Goal: Task Accomplishment & Management: Complete application form

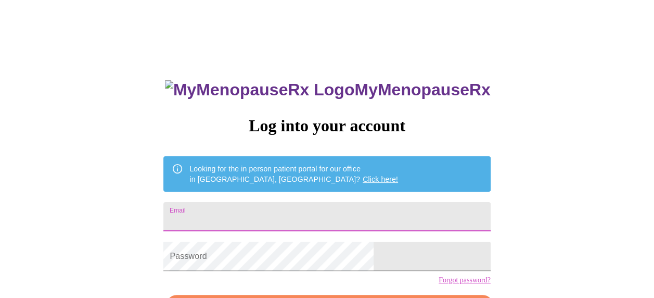
click at [344, 206] on input "Email" at bounding box center [326, 216] width 327 height 29
type input "[EMAIL_ADDRESS][DOMAIN_NAME]"
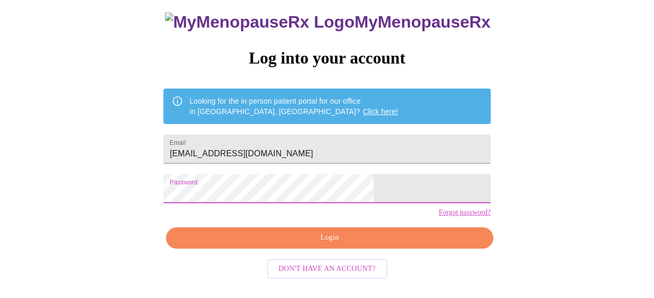
click at [374, 244] on span "Login" at bounding box center [329, 237] width 303 height 13
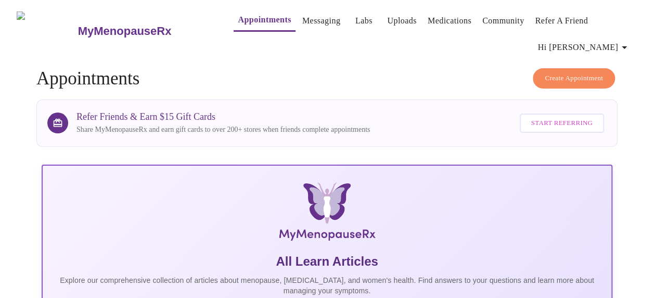
click at [302, 16] on link "Messaging" at bounding box center [321, 21] width 38 height 15
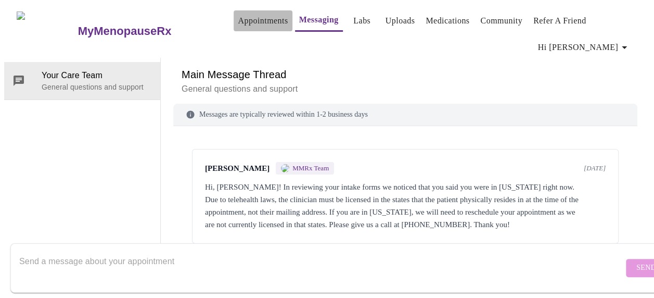
click at [243, 14] on link "Appointments" at bounding box center [263, 21] width 50 height 15
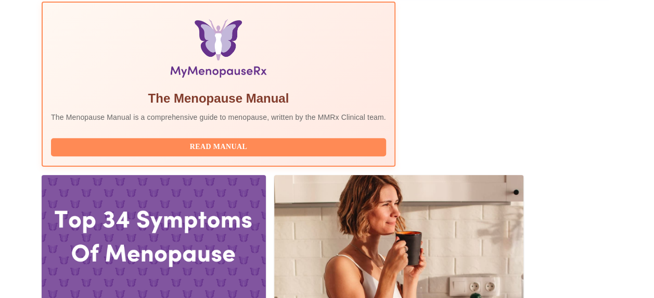
scroll to position [364, 0]
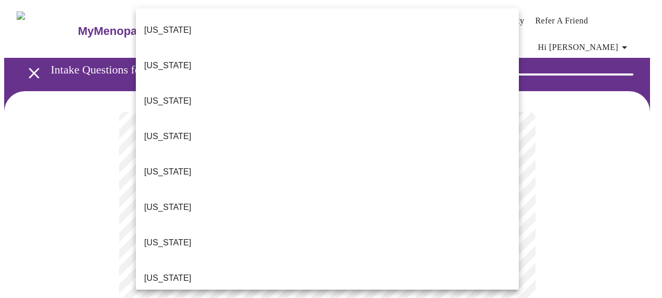
click at [229, 83] on li "[US_STATE]" at bounding box center [327, 100] width 383 height 35
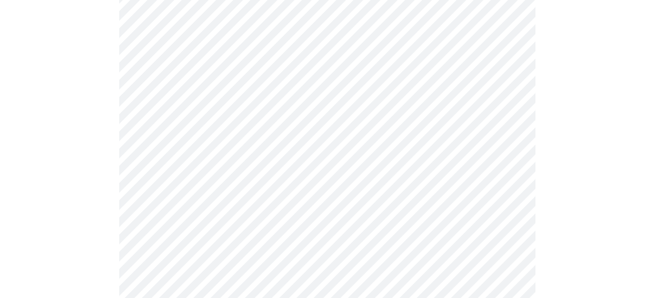
scroll to position [156, 0]
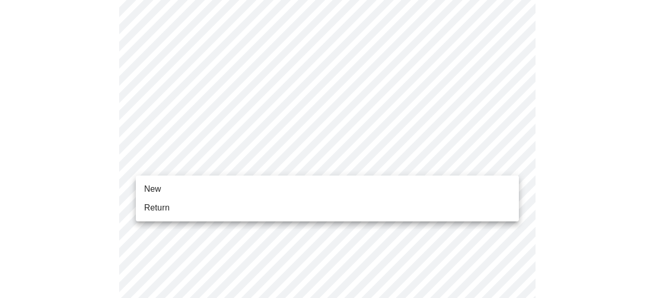
click at [194, 205] on li "Return" at bounding box center [327, 207] width 383 height 19
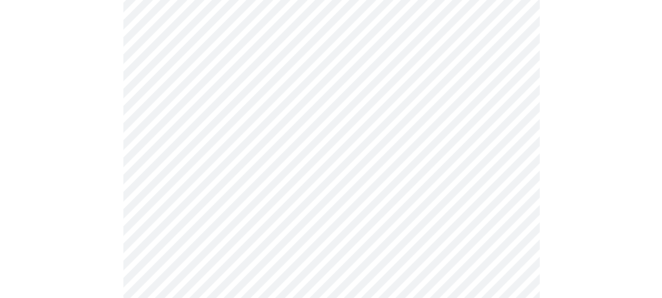
scroll to position [0, 0]
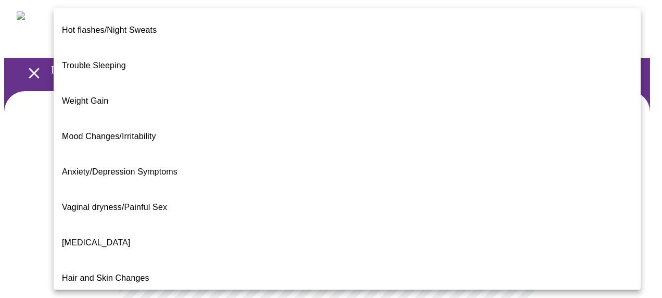
click at [138, 55] on li "Trouble Sleeping" at bounding box center [347, 65] width 587 height 35
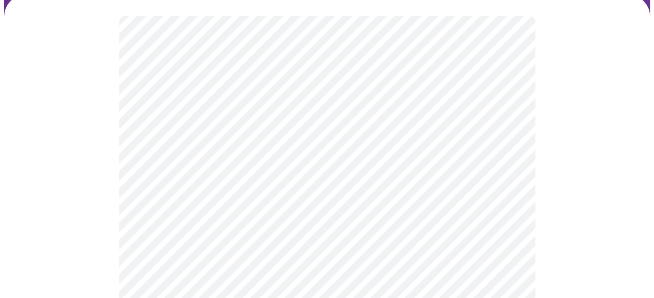
scroll to position [104, 0]
click at [415, 234] on body "MyMenopauseRx Appointments Messaging Labs Uploads Medications Community Refer a…" at bounding box center [327, 217] width 646 height 634
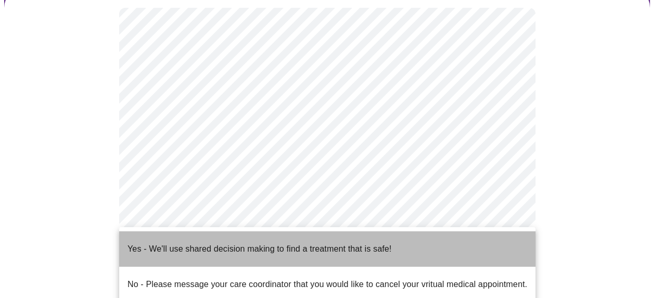
click at [268, 243] on p "Yes - We'll use shared decision making to find a treatment that is safe!" at bounding box center [260, 249] width 264 height 12
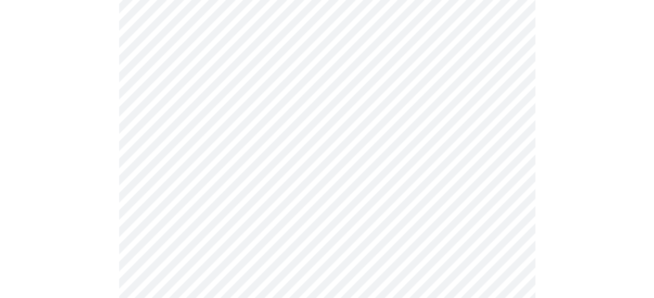
scroll to position [260, 0]
click at [588, 194] on div at bounding box center [327, 90] width 646 height 518
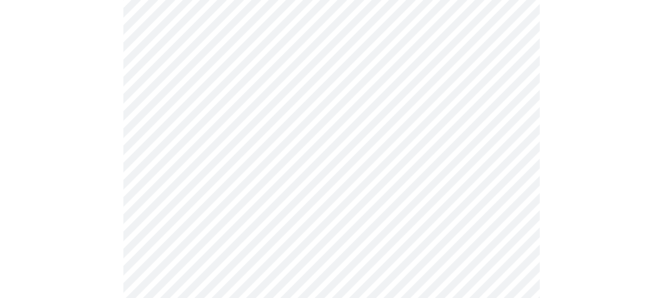
scroll to position [99, 0]
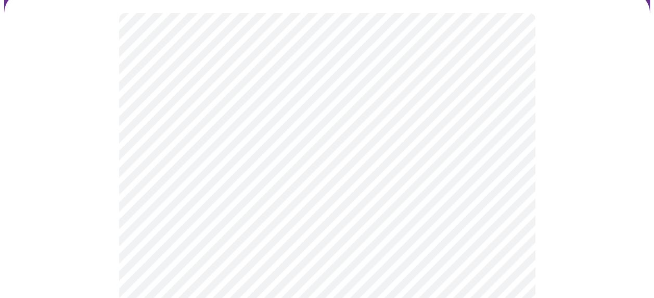
click at [511, 130] on body "MyMenopauseRx Appointments Messaging Labs Uploads Medications Community Refer a…" at bounding box center [327, 207] width 646 height 605
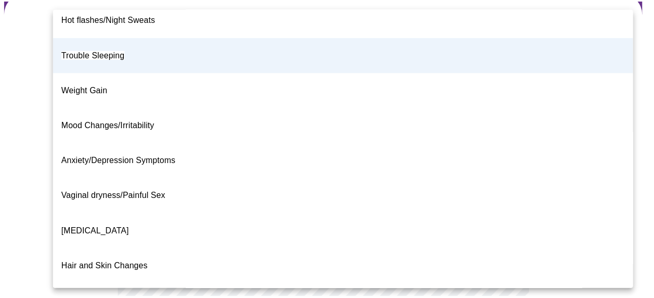
scroll to position [0, 0]
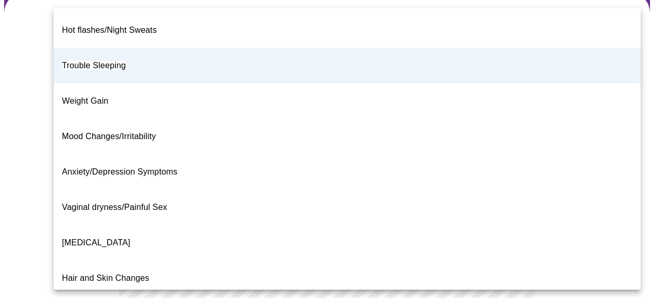
click at [625, 160] on div at bounding box center [331, 149] width 662 height 298
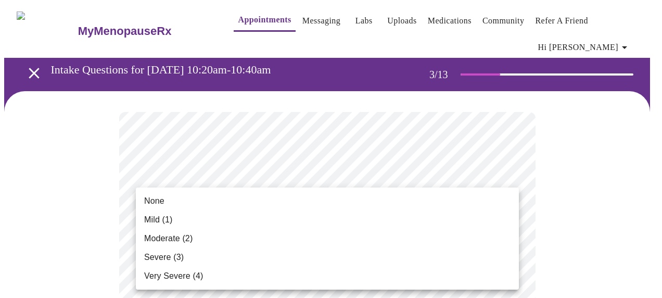
click at [171, 212] on li "Mild (1)" at bounding box center [327, 219] width 383 height 19
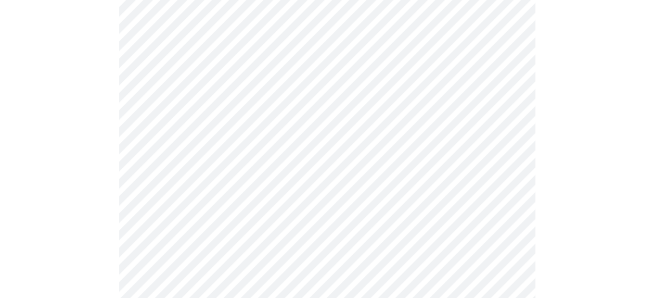
scroll to position [156, 0]
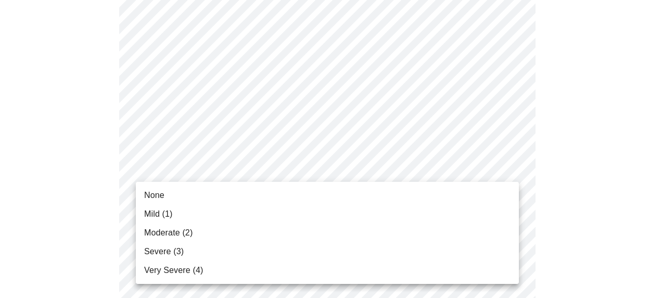
click at [257, 185] on ul "None Mild (1) Moderate (2) Severe (3) Very Severe (4)" at bounding box center [327, 233] width 383 height 102
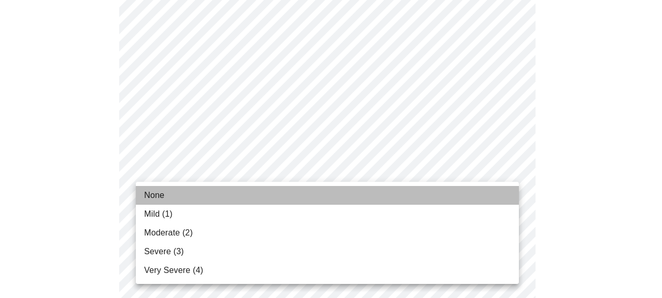
click at [250, 188] on li "None" at bounding box center [327, 195] width 383 height 19
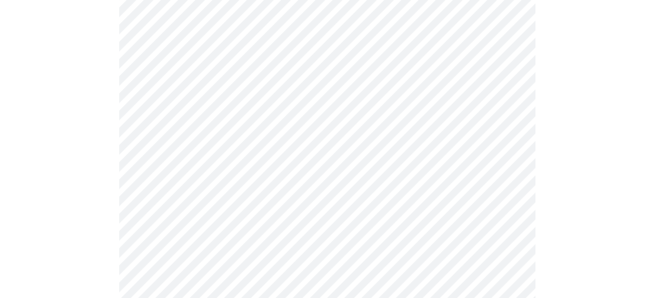
scroll to position [208, 0]
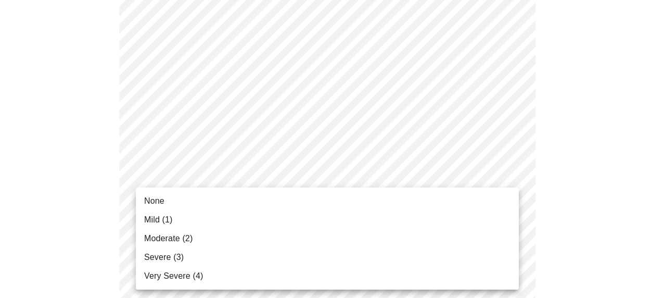
click at [211, 260] on li "Severe (3)" at bounding box center [327, 257] width 383 height 19
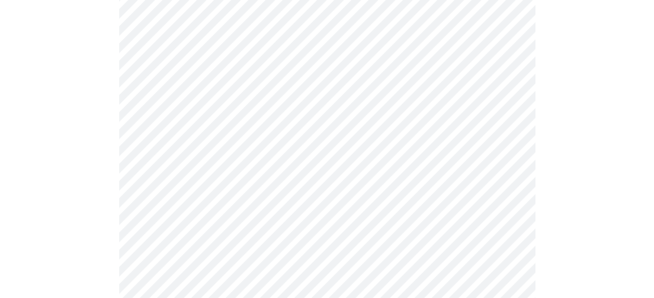
scroll to position [312, 0]
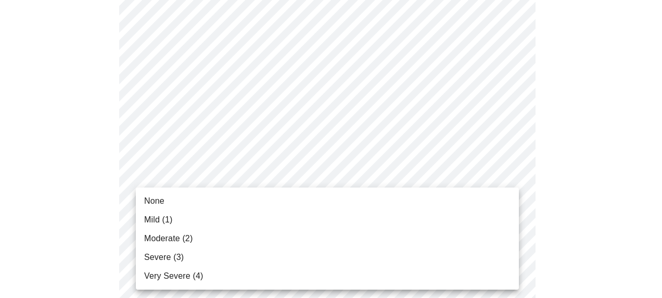
click at [256, 221] on li "Mild (1)" at bounding box center [327, 219] width 383 height 19
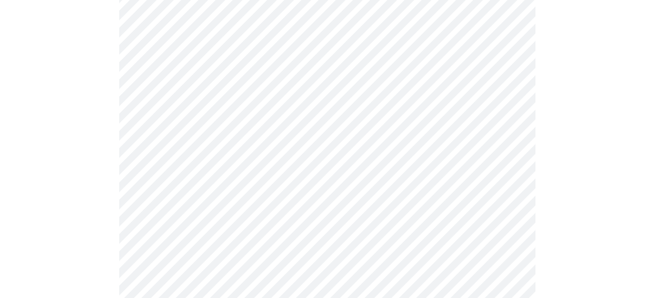
scroll to position [416, 0]
click at [385, 145] on body "MyMenopauseRx Appointments Messaging Labs Uploads Medications Community Refer a…" at bounding box center [327, 258] width 646 height 1341
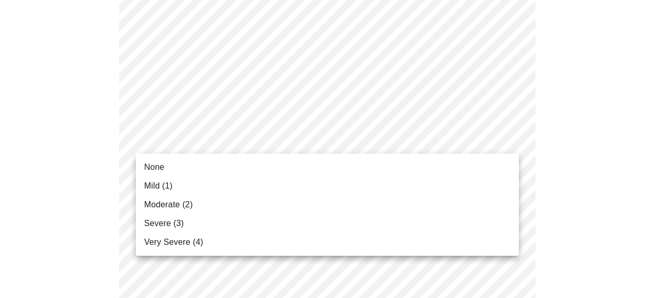
click at [348, 176] on li "Mild (1)" at bounding box center [327, 185] width 383 height 19
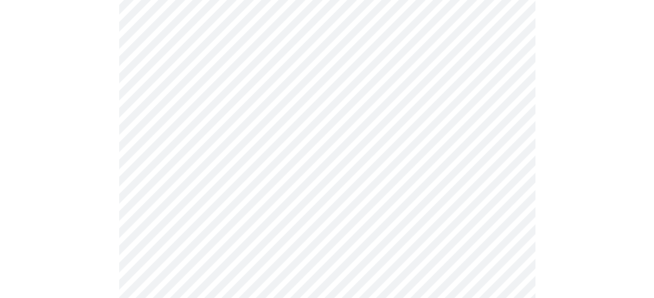
scroll to position [469, 0]
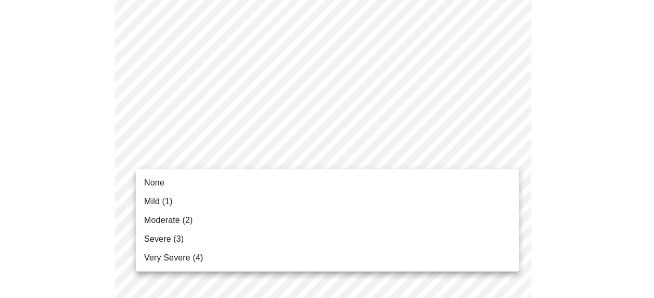
click at [413, 158] on body "MyMenopauseRx Appointments Messaging Labs Uploads Medications Community Refer a…" at bounding box center [327, 199] width 646 height 1326
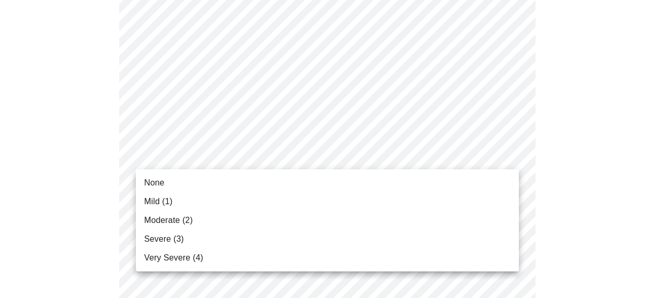
click at [333, 193] on li "Mild (1)" at bounding box center [327, 201] width 383 height 19
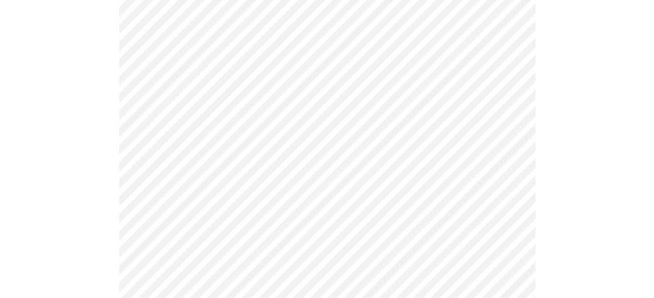
scroll to position [573, 0]
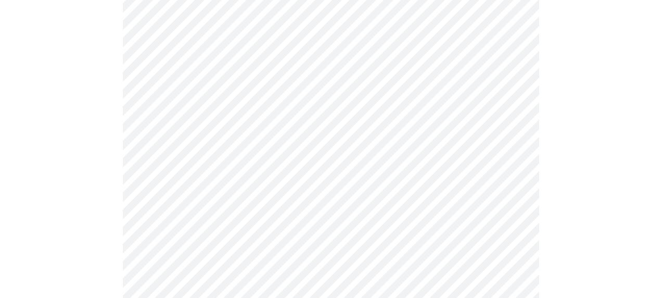
click at [303, 137] on body "MyMenopauseRx Appointments Messaging Labs Uploads Medications Community Refer a…" at bounding box center [331, 88] width 654 height 1312
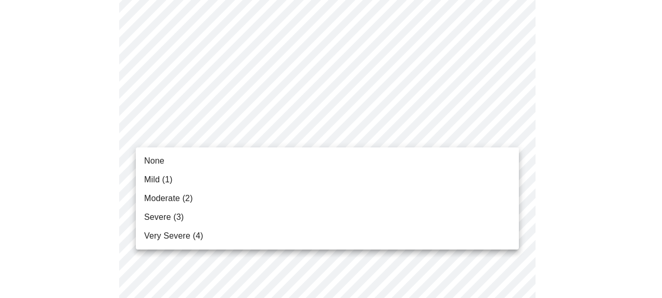
click at [286, 174] on li "Mild (1)" at bounding box center [327, 179] width 383 height 19
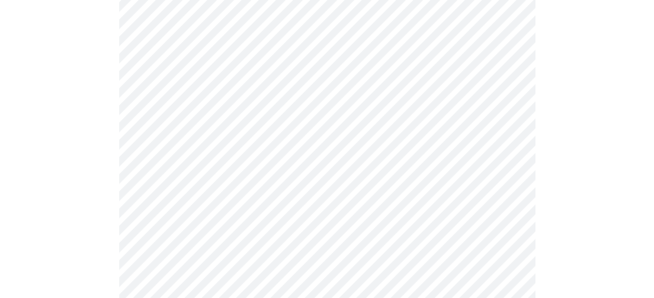
scroll to position [625, 0]
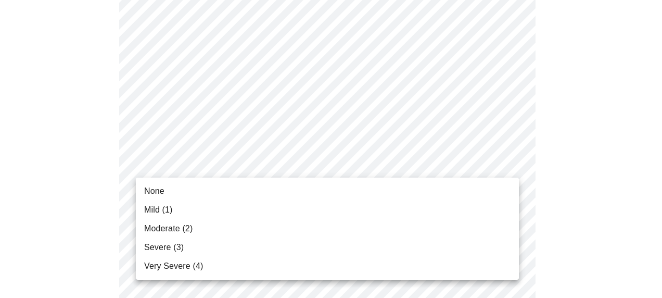
click at [260, 169] on body "MyMenopauseRx Appointments Messaging Labs Uploads Medications Community Refer a…" at bounding box center [331, 27] width 654 height 1297
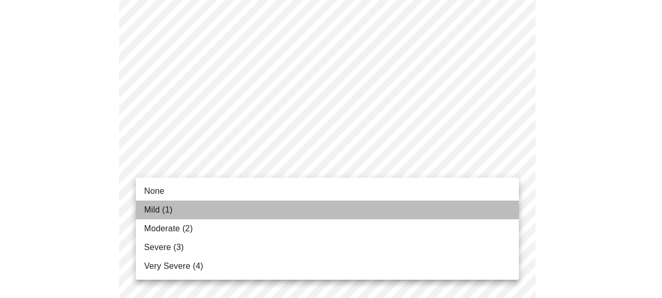
click at [236, 206] on li "Mild (1)" at bounding box center [327, 209] width 383 height 19
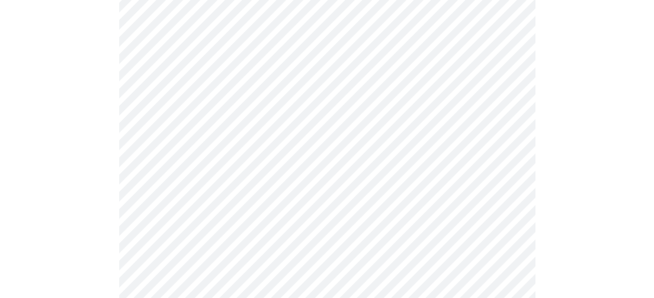
scroll to position [677, 0]
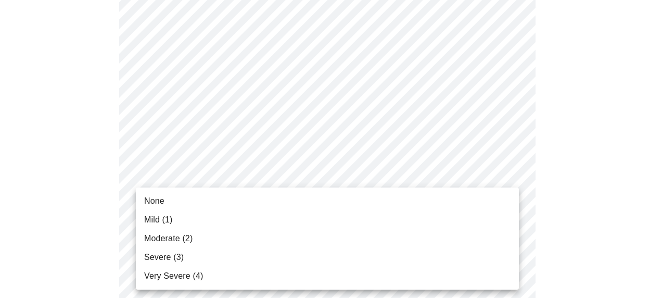
click at [212, 186] on div at bounding box center [331, 149] width 662 height 298
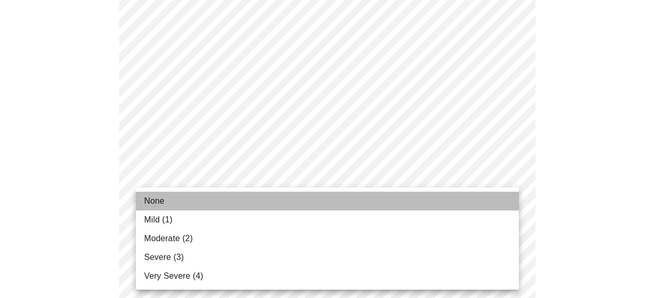
drag, startPoint x: 202, startPoint y: 195, endPoint x: 246, endPoint y: 198, distance: 43.3
click at [202, 196] on li "None" at bounding box center [327, 201] width 383 height 19
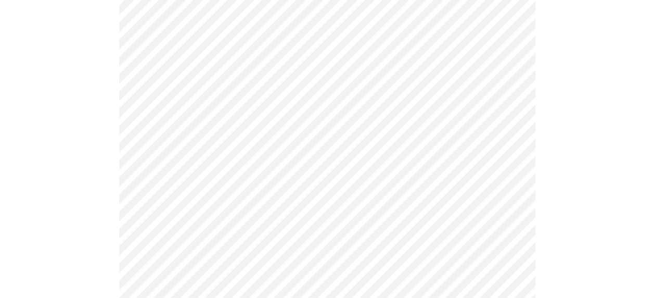
scroll to position [781, 0]
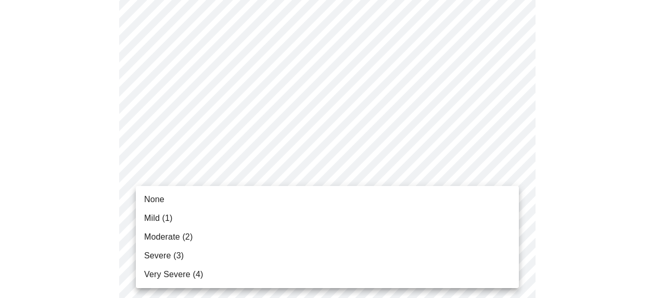
click at [293, 230] on li "Moderate (2)" at bounding box center [327, 236] width 383 height 19
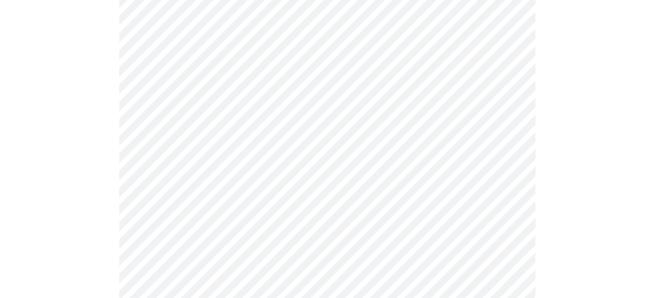
scroll to position [833, 0]
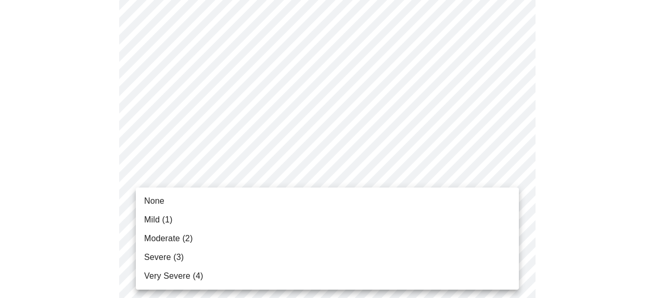
click at [300, 222] on li "Mild (1)" at bounding box center [327, 219] width 383 height 19
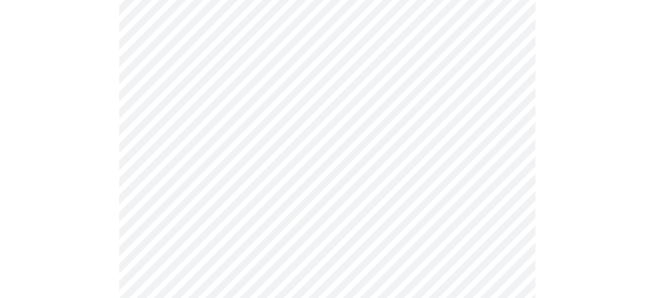
scroll to position [469, 0]
click at [347, 145] on body "MyMenopauseRx Appointments Messaging Labs Uploads Medications Community Refer a…" at bounding box center [327, 35] width 646 height 999
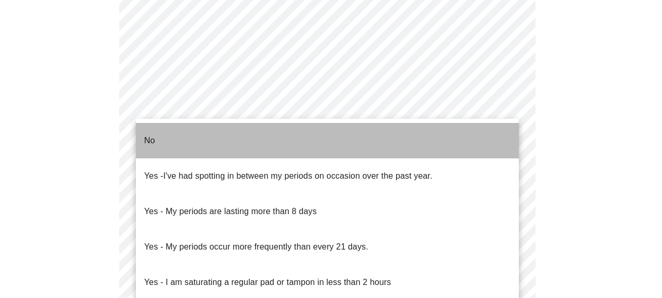
click at [244, 138] on li "No" at bounding box center [327, 140] width 383 height 35
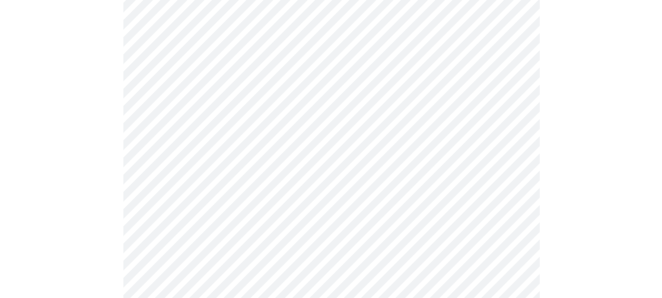
scroll to position [521, 0]
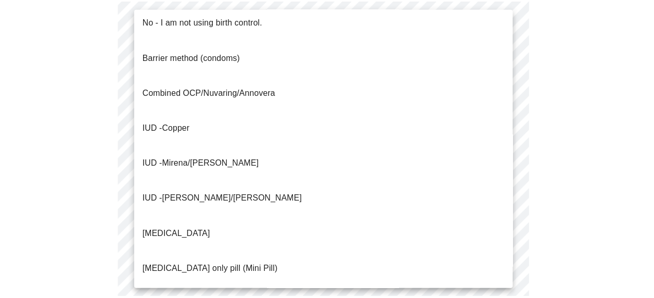
scroll to position [0, 0]
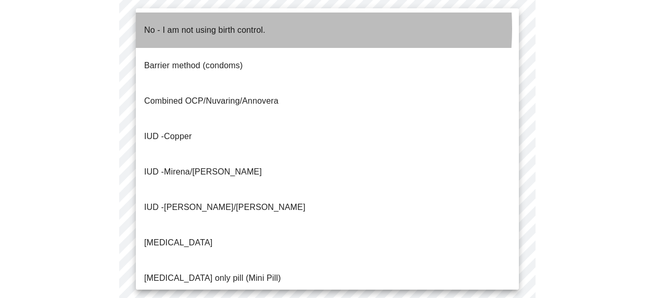
click at [235, 29] on span "No - I am not using birth control." at bounding box center [204, 30] width 121 height 29
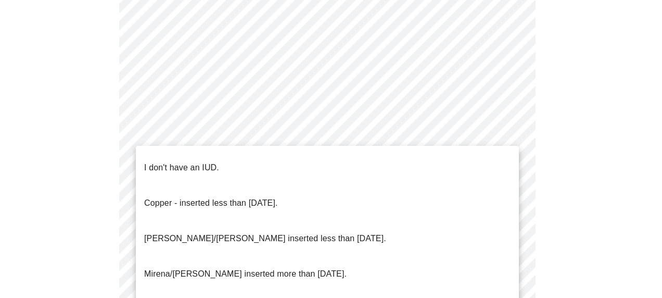
click at [232, 160] on li "I don't have an IUD." at bounding box center [327, 167] width 383 height 35
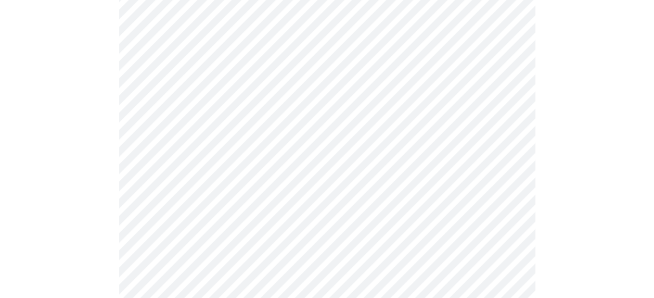
scroll to position [625, 0]
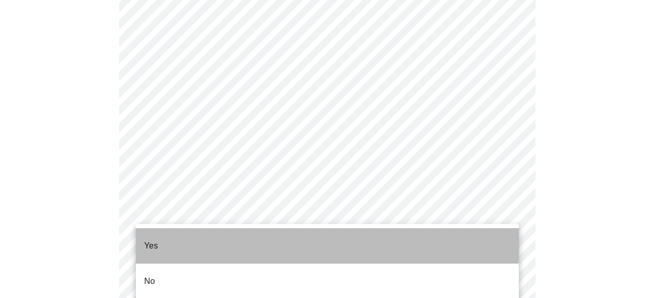
click at [201, 234] on li "Yes" at bounding box center [327, 245] width 383 height 35
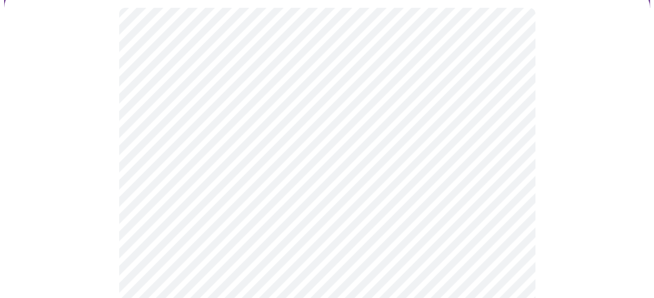
scroll to position [156, 0]
click at [272, 227] on body "MyMenopauseRx Appointments Messaging Labs Uploads Medications Community Refer a…" at bounding box center [327, 240] width 646 height 784
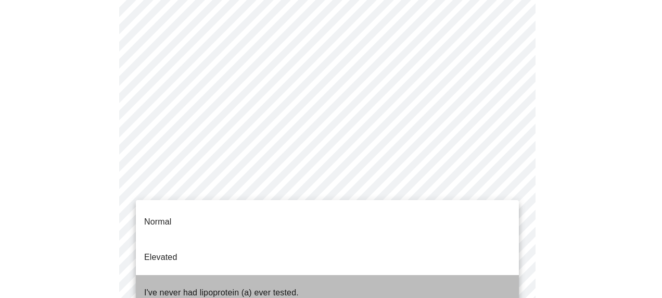
click at [192, 286] on p "I've never had lipoprotein (a) ever tested." at bounding box center [221, 292] width 155 height 12
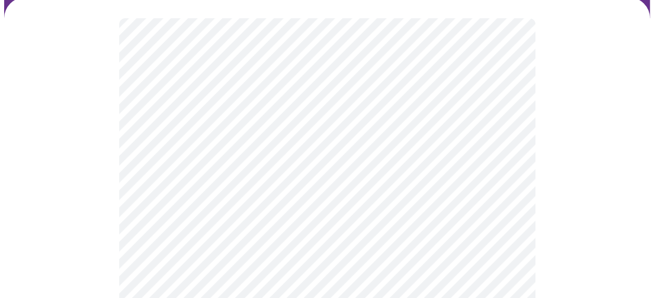
scroll to position [104, 0]
click at [620, 207] on div at bounding box center [327, 225] width 646 height 477
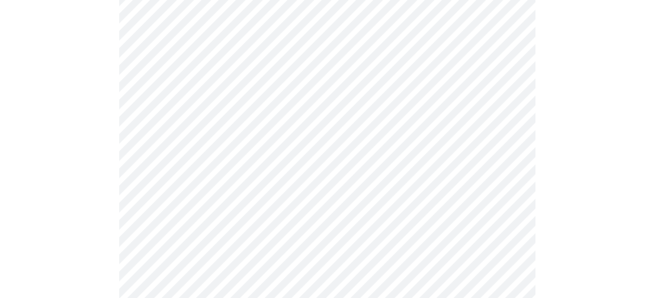
scroll to position [2707, 0]
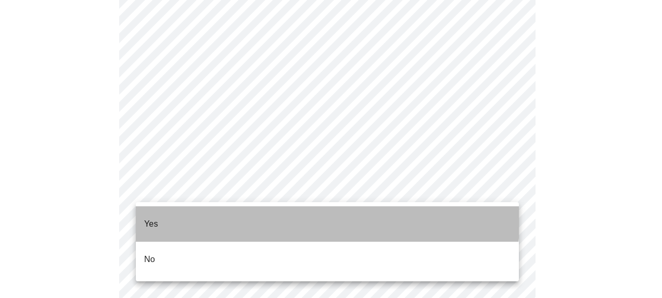
click at [232, 213] on li "Yes" at bounding box center [327, 223] width 383 height 35
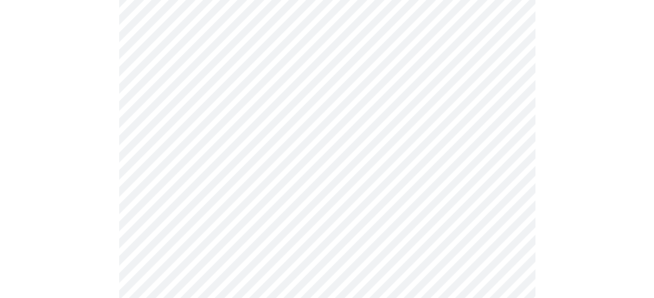
scroll to position [2759, 0]
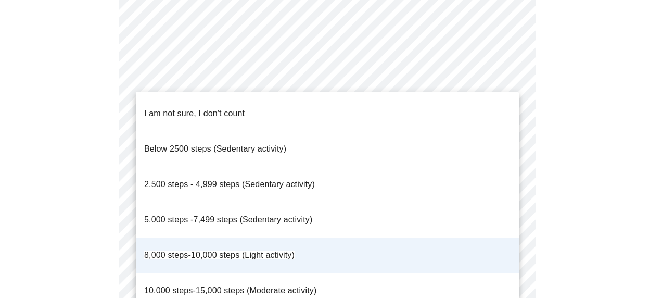
click at [579, 187] on div at bounding box center [331, 149] width 662 height 298
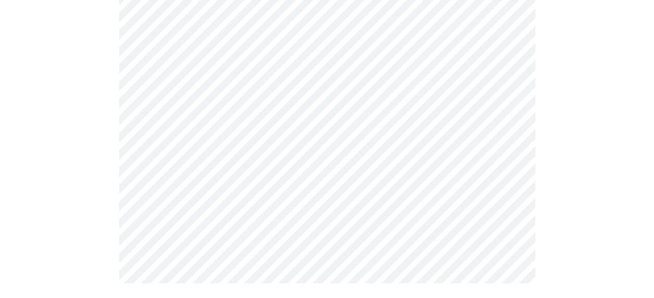
scroll to position [634, 0]
